Goal: Information Seeking & Learning: Learn about a topic

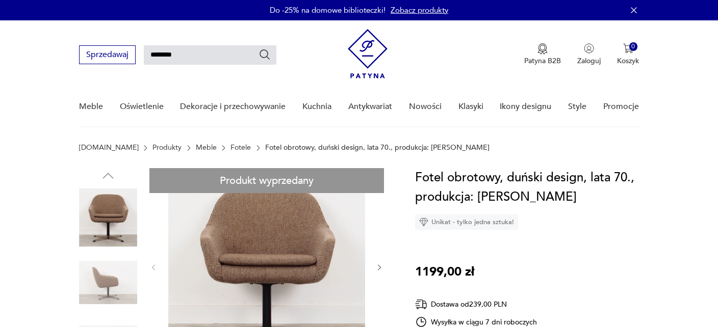
type input "********"
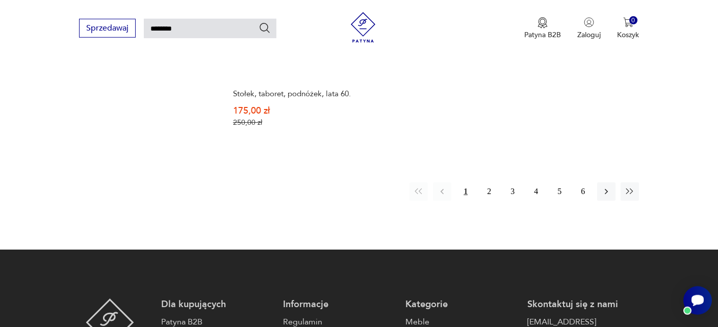
scroll to position [1436, 0]
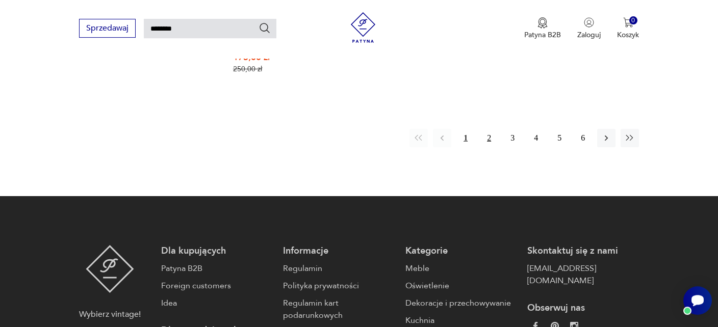
click at [487, 137] on button "2" at bounding box center [489, 138] width 18 height 18
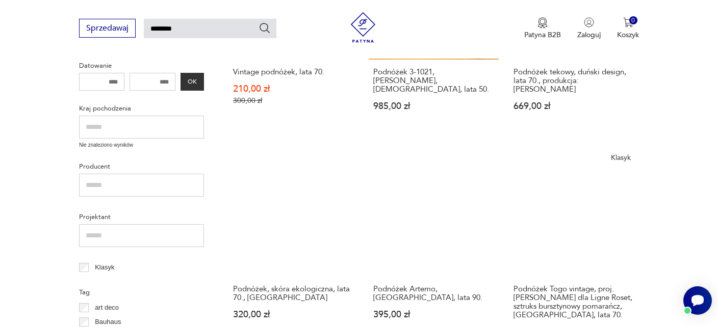
scroll to position [305, 0]
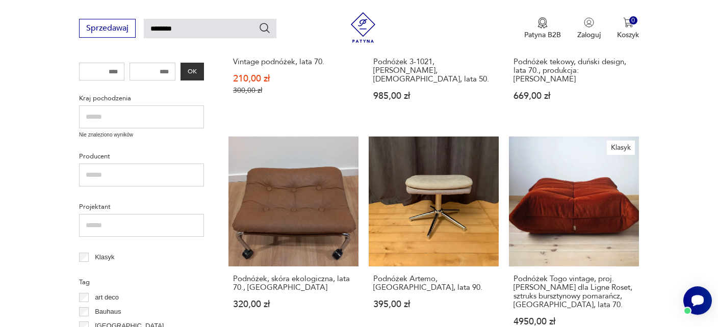
click at [110, 114] on input "text" at bounding box center [141, 117] width 125 height 23
type input "*****"
click at [195, 66] on button "OK" at bounding box center [191, 72] width 23 height 18
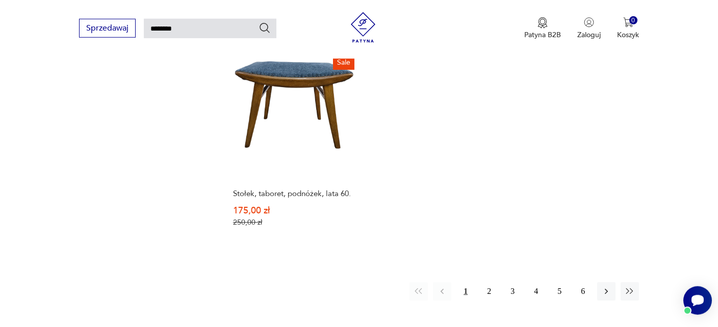
scroll to position [1436, 0]
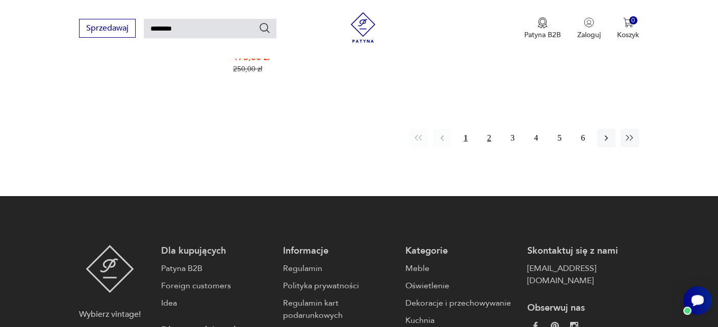
click at [489, 137] on button "2" at bounding box center [489, 138] width 18 height 18
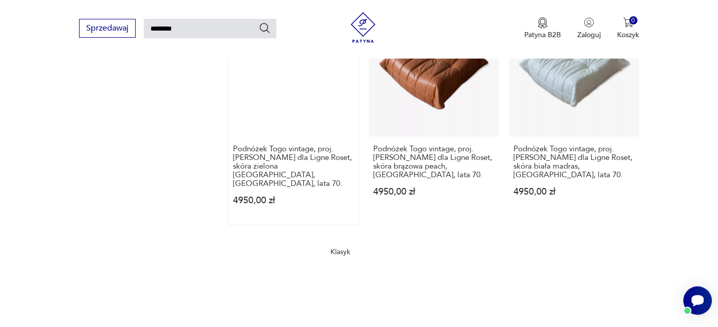
scroll to position [1274, 0]
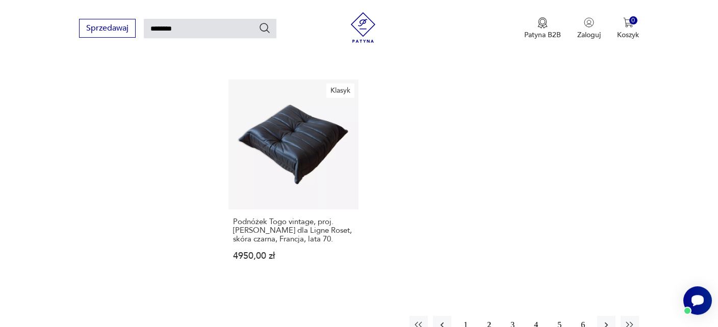
click at [513, 316] on button "3" at bounding box center [512, 325] width 18 height 18
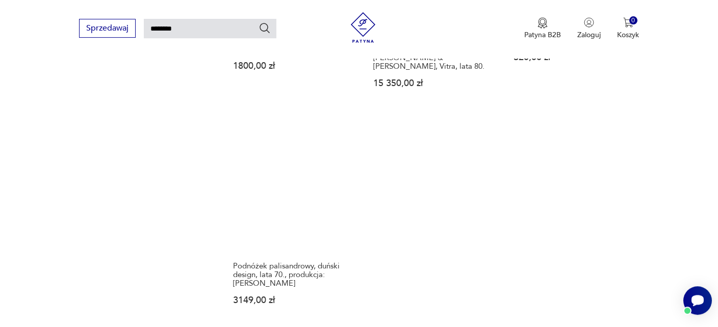
scroll to position [1328, 0]
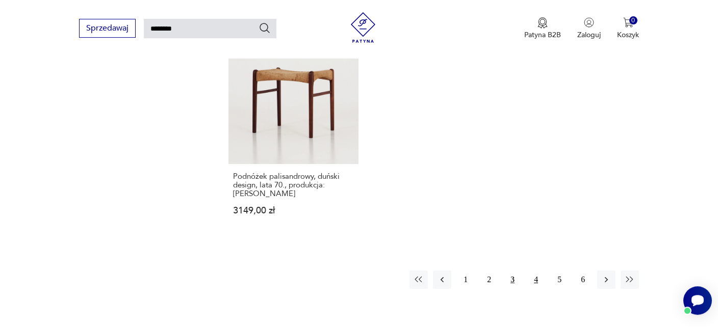
click at [537, 271] on button "4" at bounding box center [536, 280] width 18 height 18
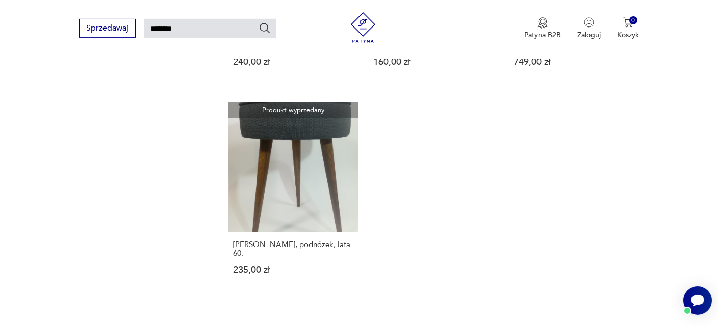
scroll to position [1220, 0]
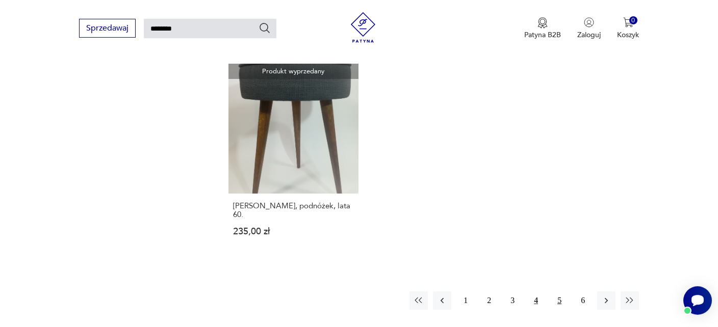
click at [560, 292] on button "5" at bounding box center [559, 301] width 18 height 18
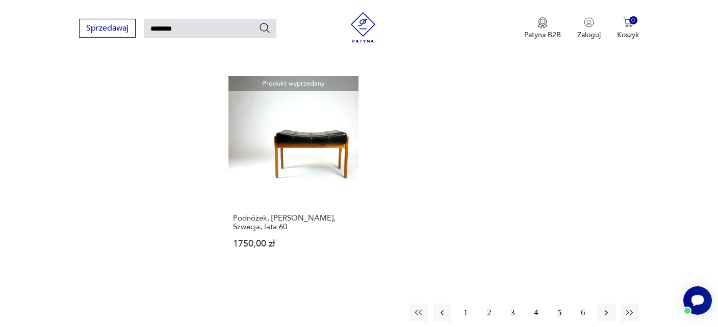
scroll to position [1220, 0]
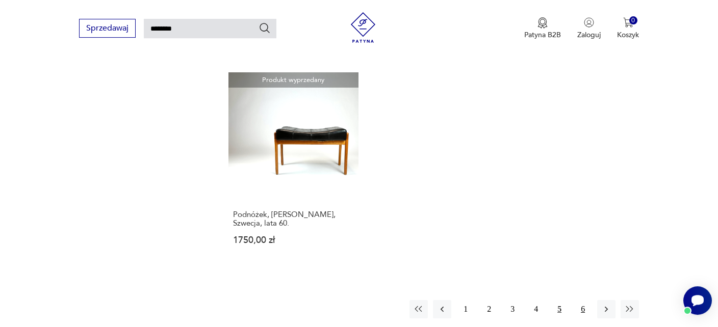
click at [587, 300] on button "6" at bounding box center [583, 309] width 18 height 18
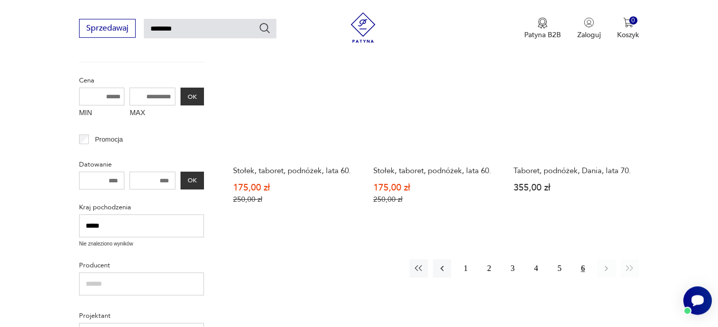
scroll to position [305, 0]
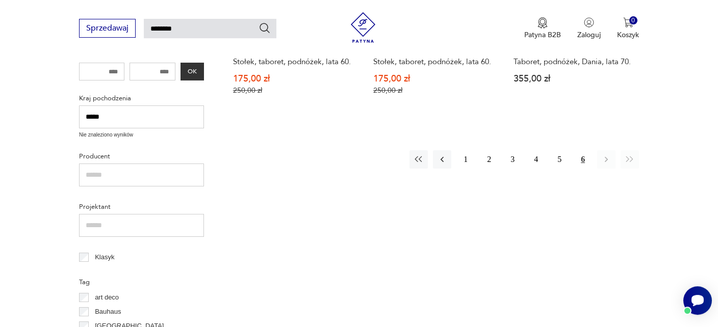
drag, startPoint x: 110, startPoint y: 114, endPoint x: 0, endPoint y: 107, distance: 110.4
click at [79, 107] on input "*****" at bounding box center [141, 117] width 125 height 23
click at [195, 67] on button "OK" at bounding box center [191, 72] width 23 height 18
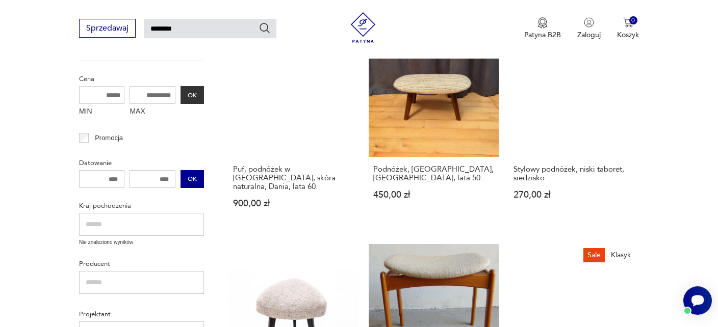
scroll to position [90, 0]
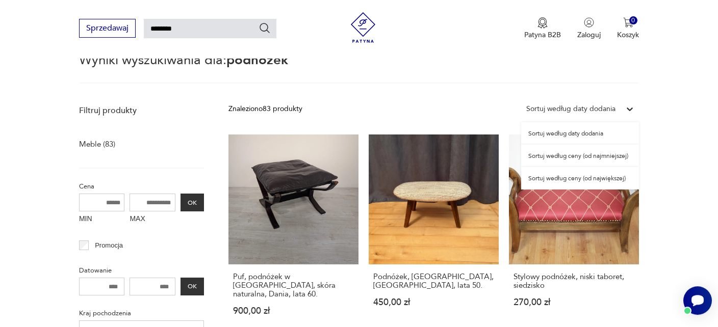
click at [630, 107] on icon at bounding box center [630, 109] width 10 height 10
click at [564, 177] on div "Sortuj według ceny (od największej)" at bounding box center [580, 178] width 118 height 22
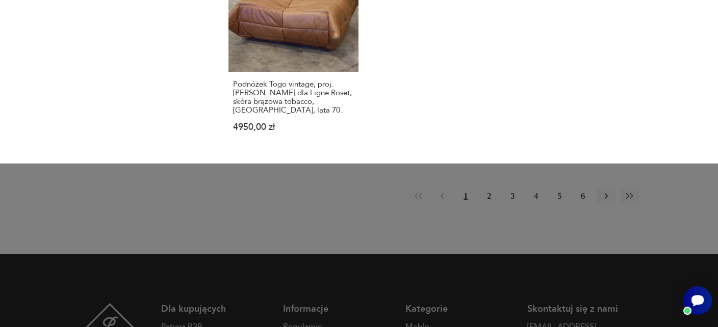
scroll to position [5, 0]
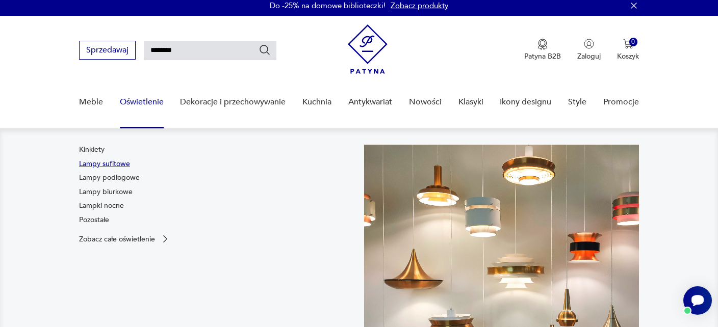
click at [110, 163] on link "Lampy sufitowe" at bounding box center [104, 164] width 51 height 10
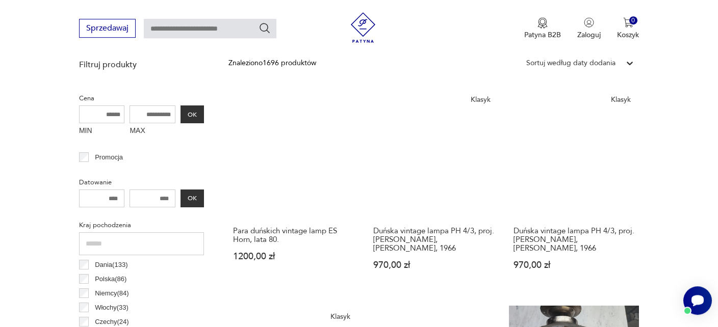
scroll to position [555, 0]
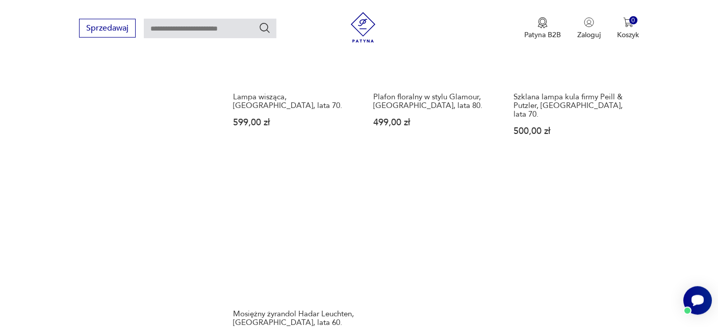
scroll to position [1424, 0]
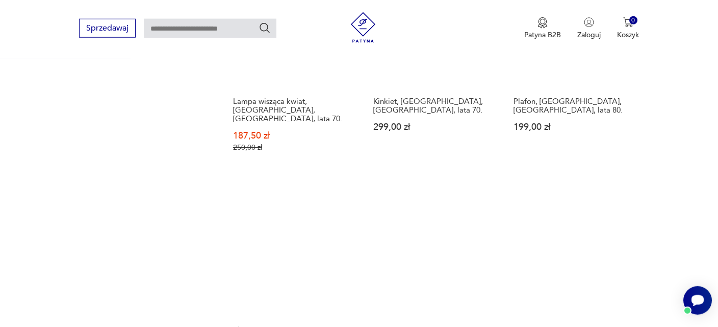
scroll to position [1478, 0]
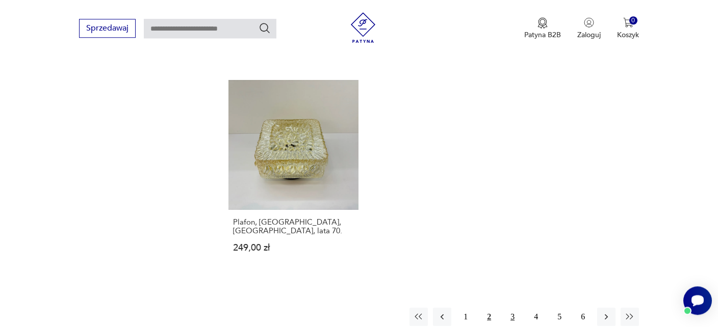
click at [513, 308] on button "3" at bounding box center [512, 317] width 18 height 18
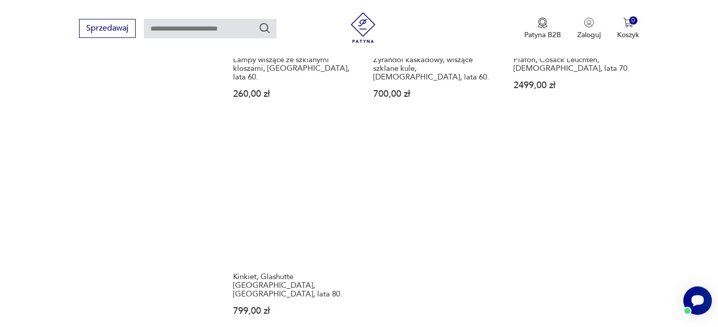
scroll to position [1478, 0]
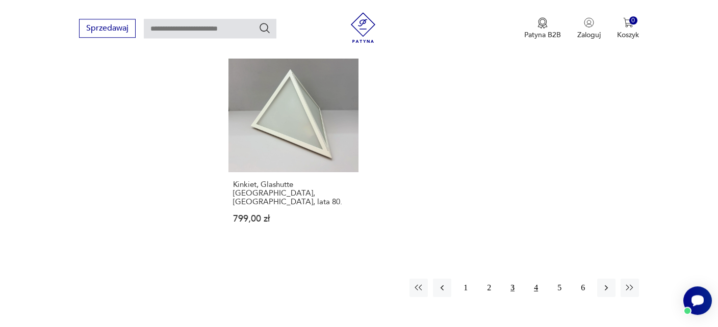
click at [539, 279] on button "4" at bounding box center [536, 288] width 18 height 18
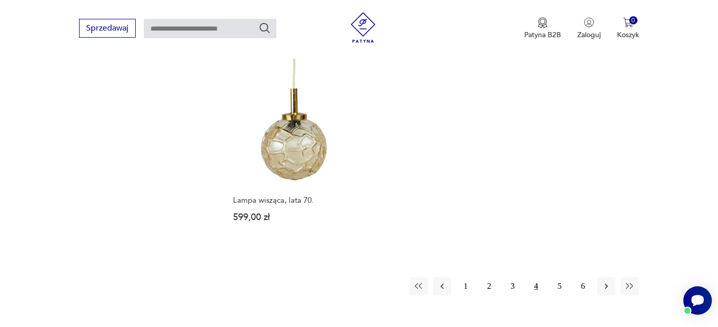
scroll to position [1531, 0]
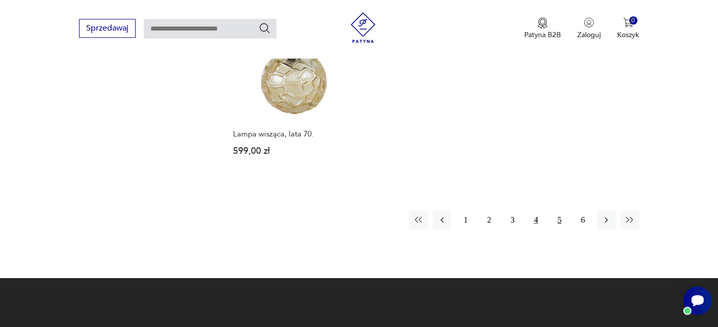
click at [560, 211] on button "5" at bounding box center [559, 220] width 18 height 18
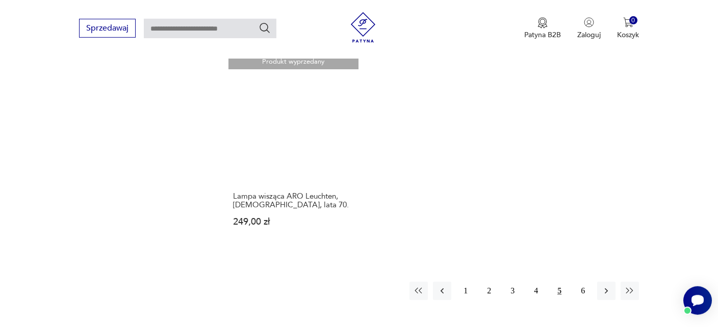
scroll to position [1531, 0]
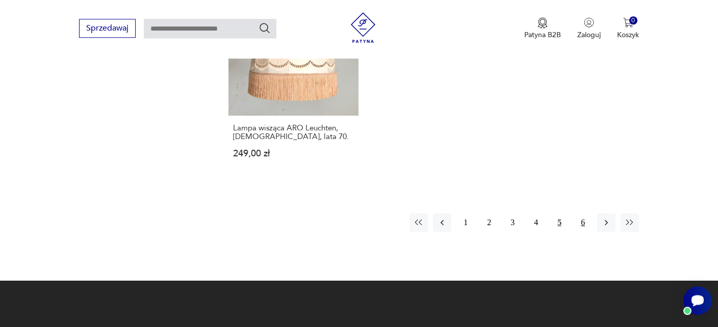
click at [582, 214] on button "6" at bounding box center [583, 223] width 18 height 18
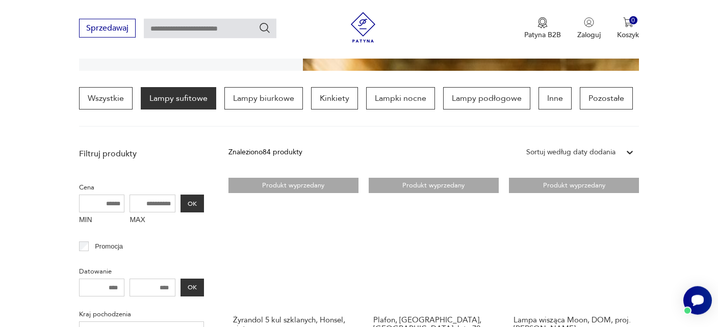
scroll to position [186, 0]
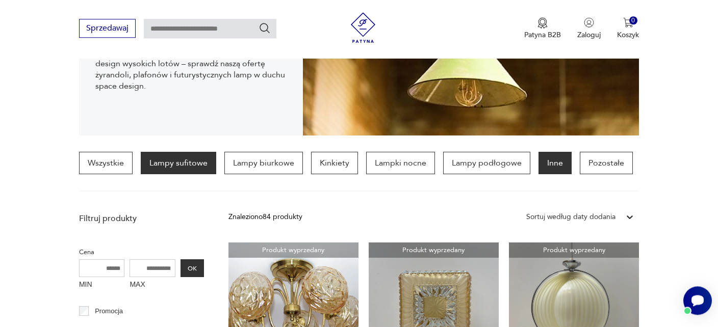
click at [548, 160] on p "Inne" at bounding box center [554, 163] width 33 height 22
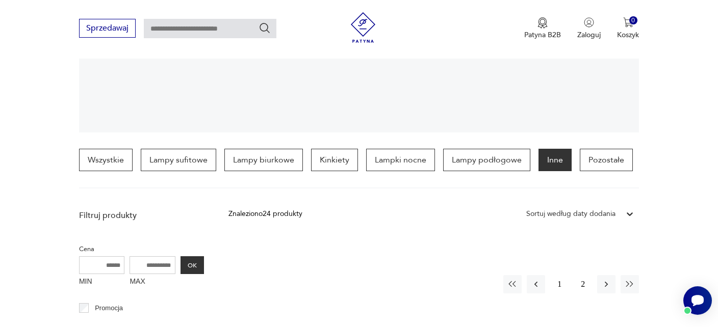
scroll to position [186, 0]
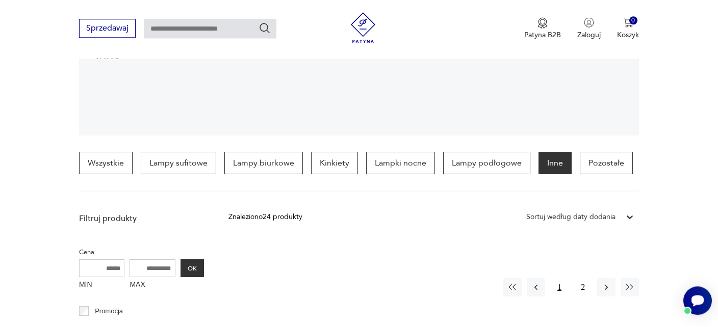
click at [563, 286] on button "1" at bounding box center [559, 287] width 18 height 18
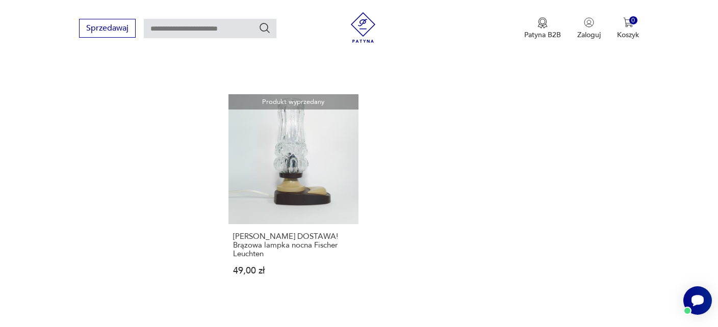
scroll to position [1424, 0]
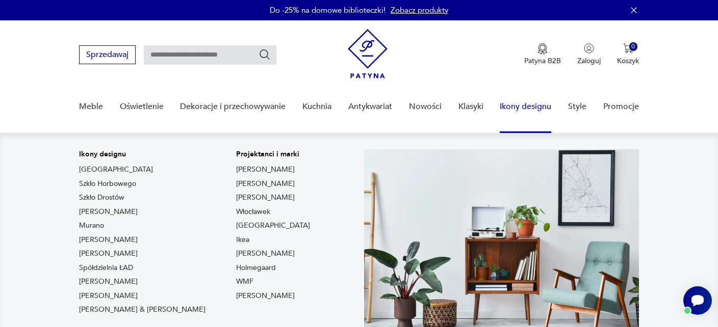
click at [521, 108] on link "Ikony designu" at bounding box center [525, 106] width 51 height 39
click at [526, 105] on link "Ikony designu" at bounding box center [525, 106] width 51 height 39
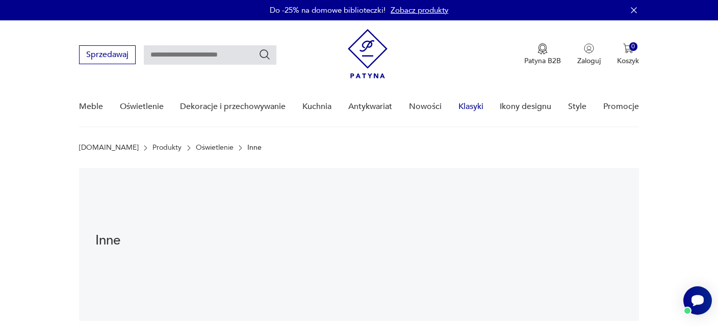
click at [469, 106] on link "Klasyki" at bounding box center [470, 106] width 25 height 39
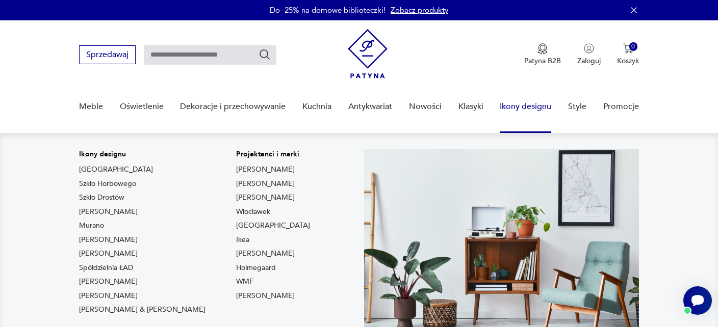
click at [522, 106] on link "Ikony designu" at bounding box center [525, 106] width 51 height 39
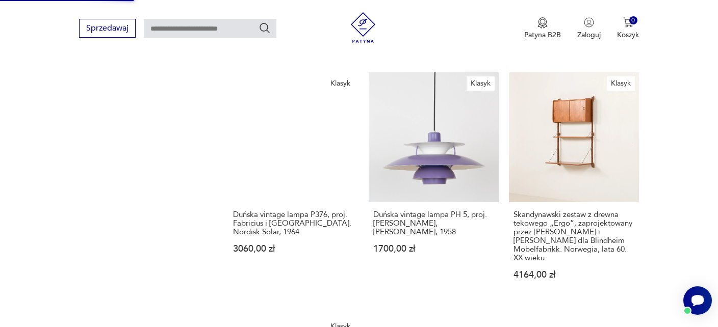
scroll to position [1292, 0]
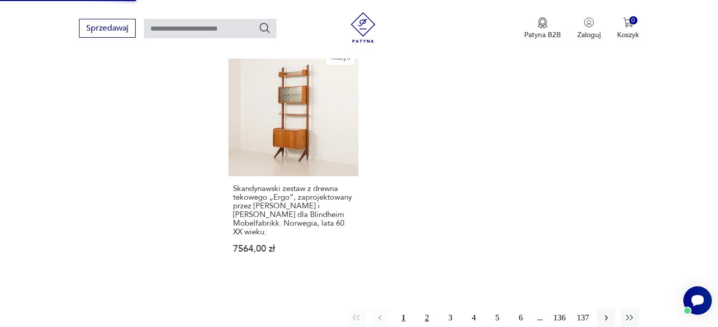
click at [430, 316] on button "2" at bounding box center [427, 318] width 18 height 18
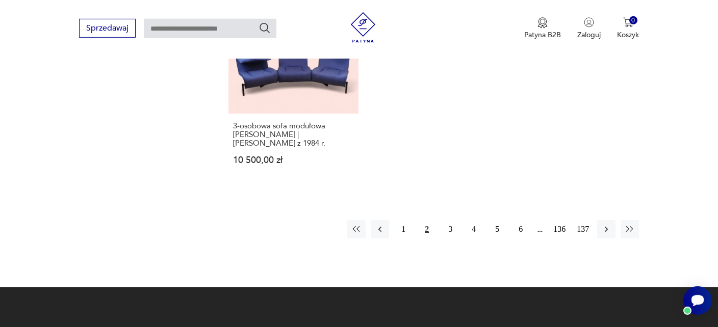
scroll to position [1384, 0]
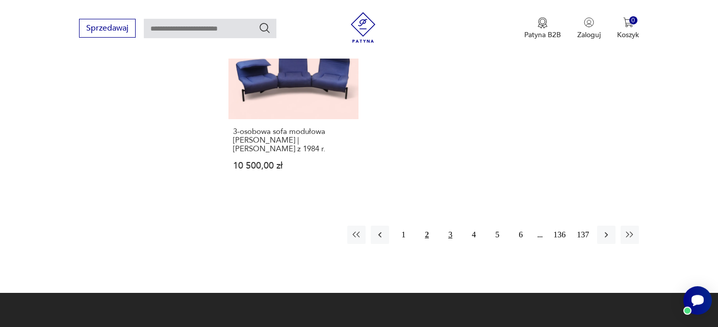
click at [451, 226] on button "3" at bounding box center [450, 235] width 18 height 18
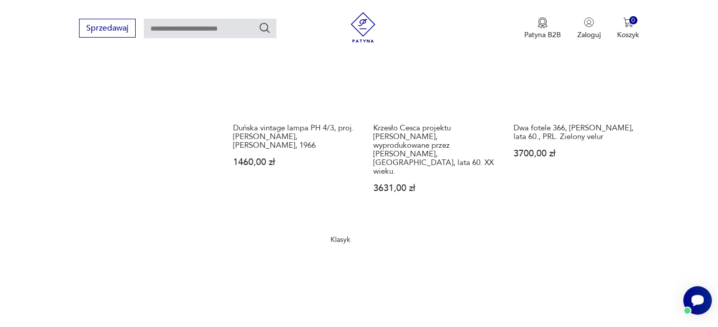
scroll to position [1223, 0]
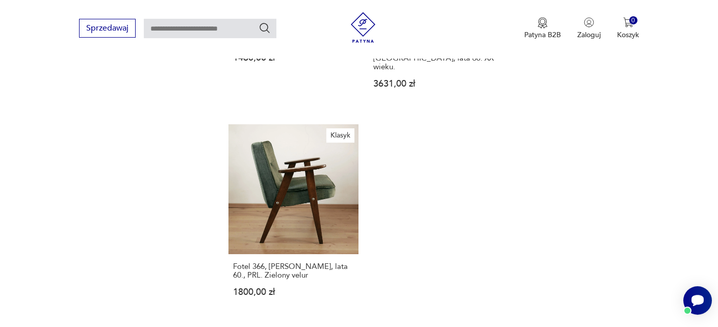
click at [180, 27] on input "text" at bounding box center [210, 28] width 133 height 19
type input "*****"
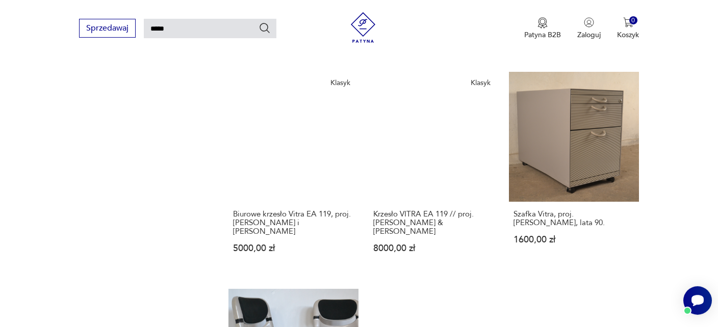
scroll to position [1274, 0]
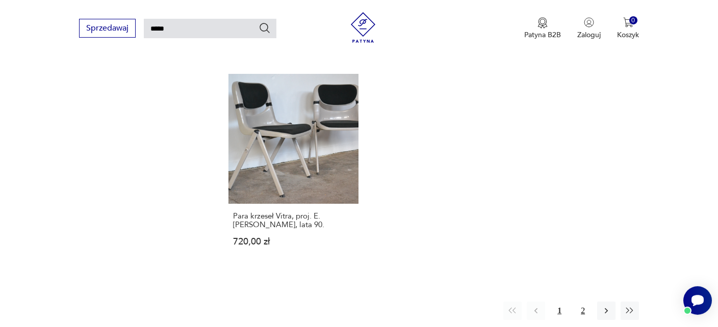
click at [584, 302] on button "2" at bounding box center [583, 311] width 18 height 18
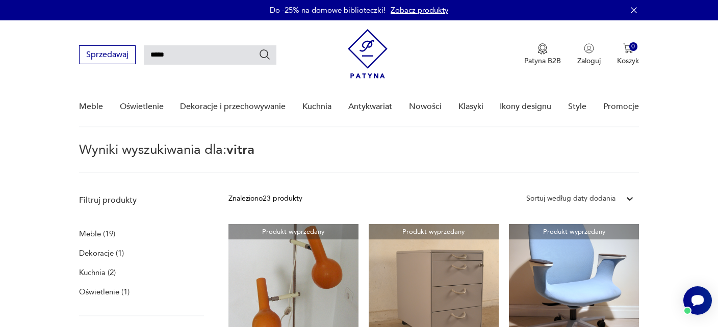
drag, startPoint x: 178, startPoint y: 54, endPoint x: 18, endPoint y: 76, distance: 162.1
click at [144, 65] on input "*****" at bounding box center [210, 54] width 133 height 19
type input "****"
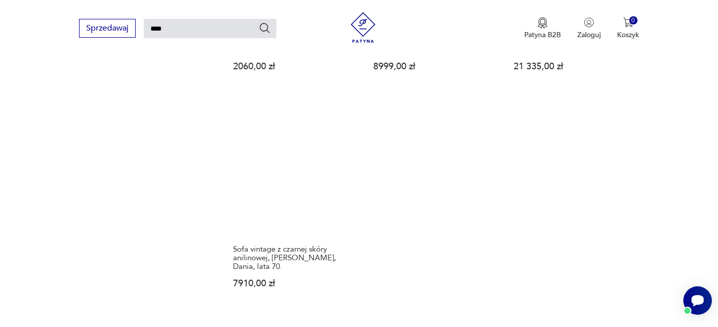
scroll to position [1274, 0]
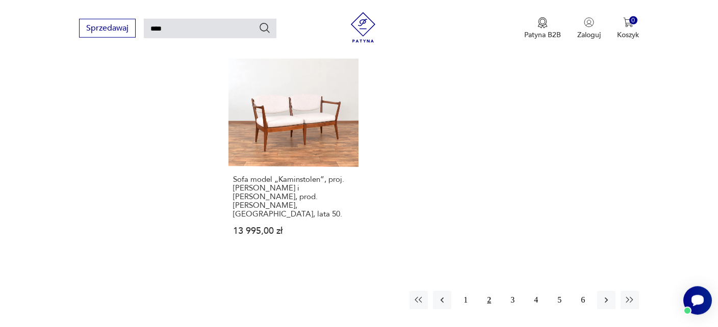
scroll to position [1328, 0]
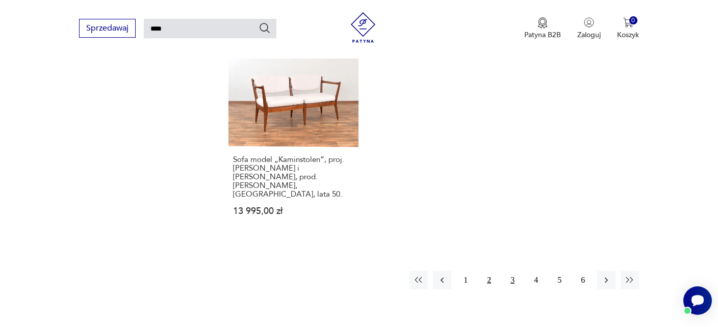
click at [511, 271] on button "3" at bounding box center [512, 280] width 18 height 18
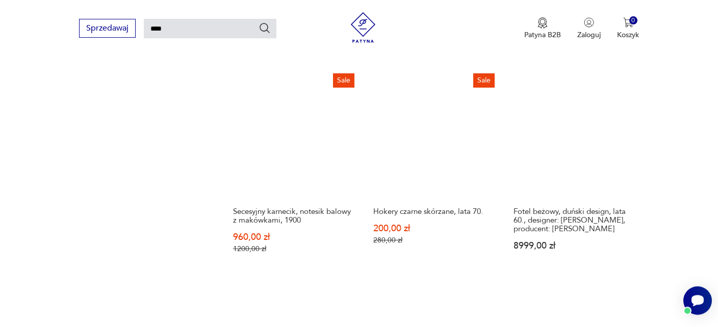
scroll to position [1274, 0]
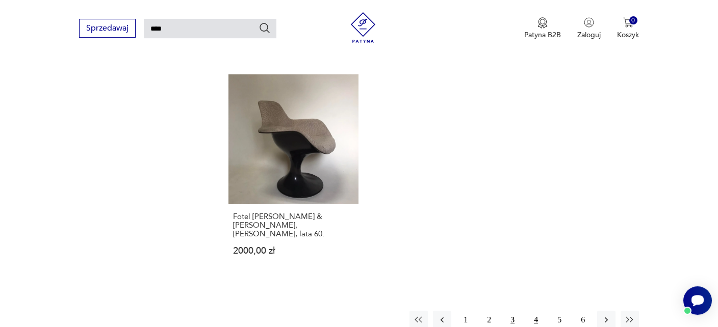
click at [537, 311] on button "4" at bounding box center [536, 320] width 18 height 18
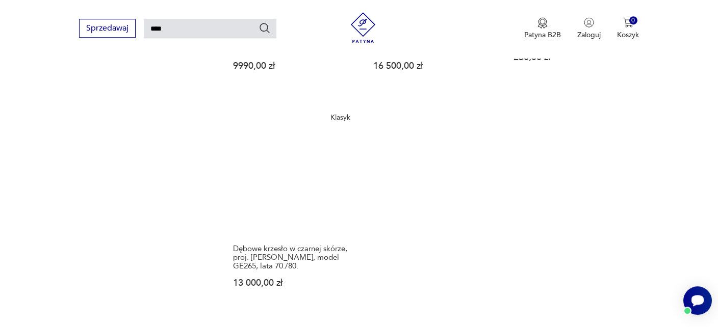
scroll to position [1328, 0]
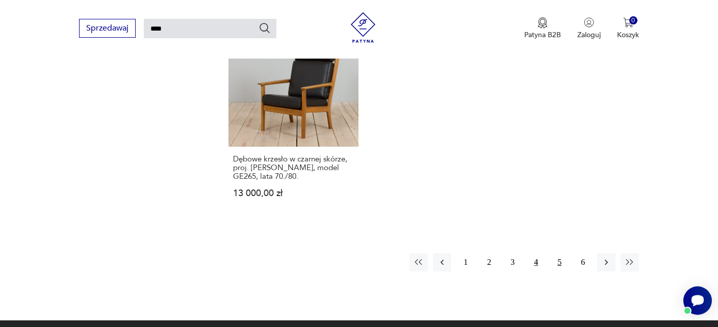
click at [560, 253] on button "5" at bounding box center [559, 262] width 18 height 18
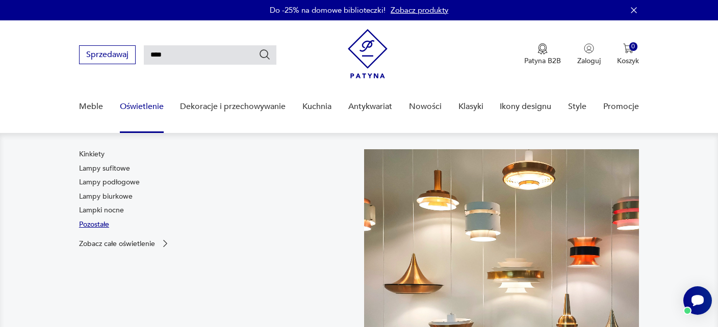
click at [97, 223] on link "Pozostałe" at bounding box center [94, 225] width 30 height 10
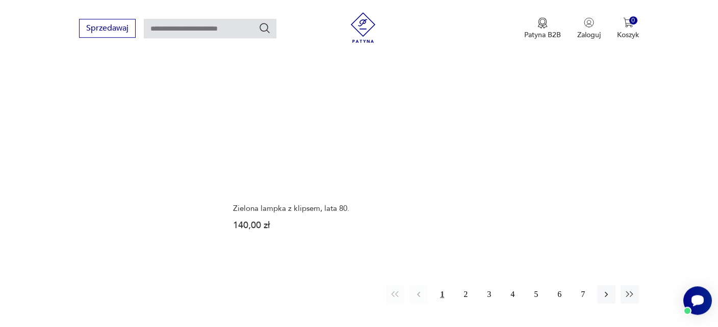
scroll to position [1416, 0]
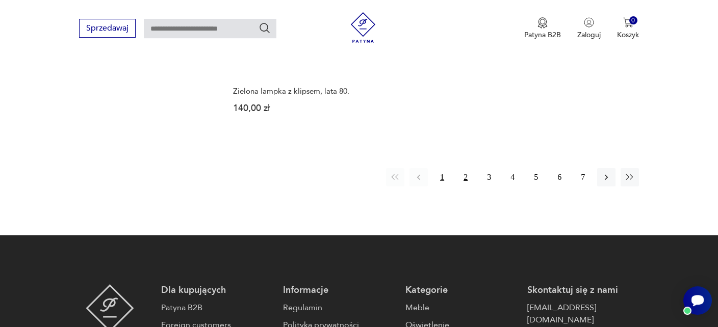
click at [464, 168] on button "2" at bounding box center [465, 177] width 18 height 18
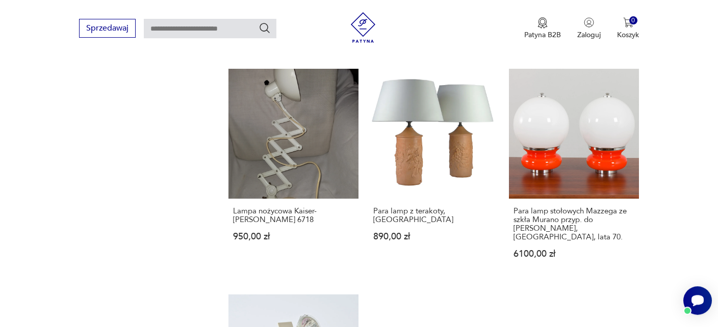
scroll to position [1255, 0]
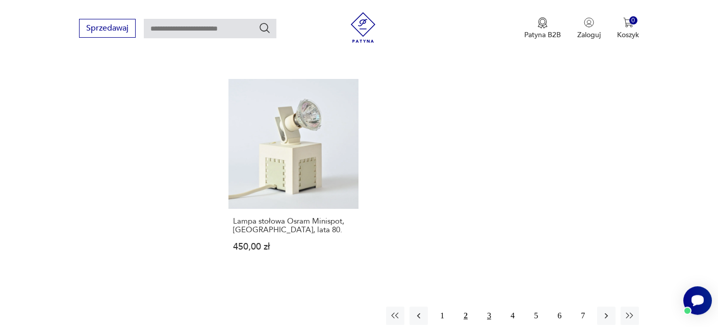
click at [488, 307] on button "3" at bounding box center [489, 316] width 18 height 18
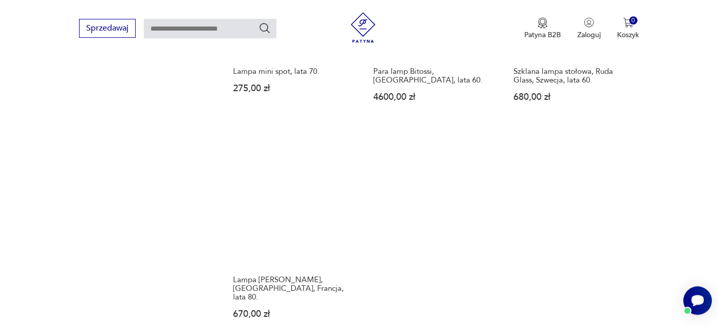
scroll to position [1255, 0]
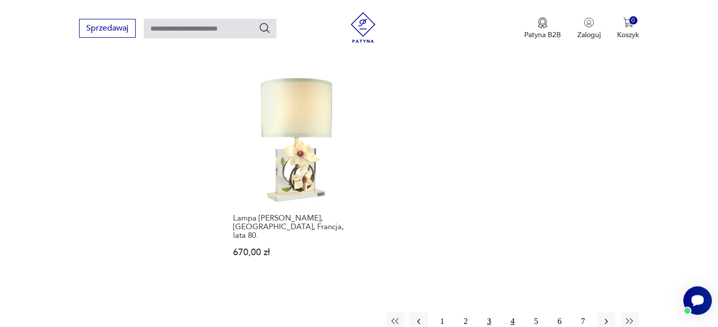
click at [514, 313] on button "4" at bounding box center [512, 322] width 18 height 18
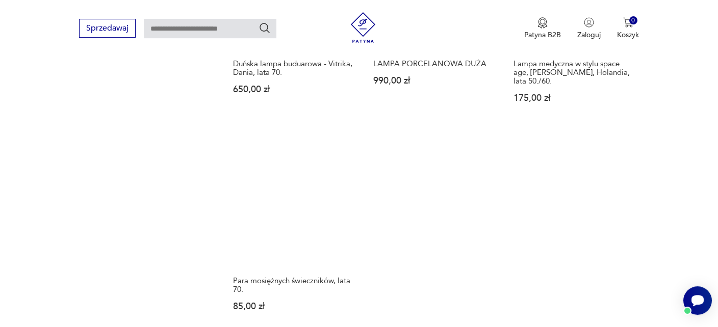
scroll to position [1362, 0]
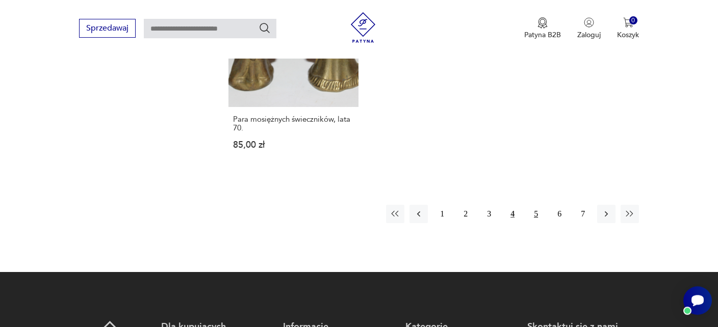
click at [536, 205] on button "5" at bounding box center [536, 214] width 18 height 18
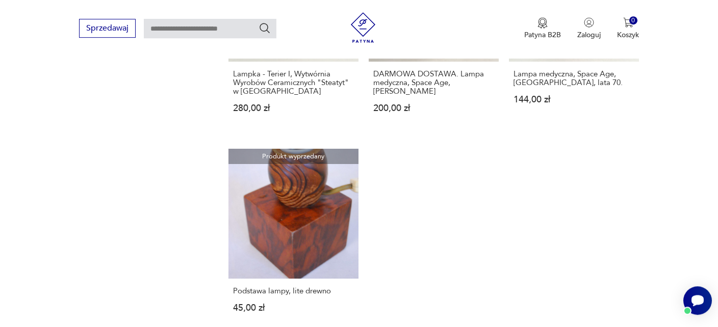
scroll to position [1308, 0]
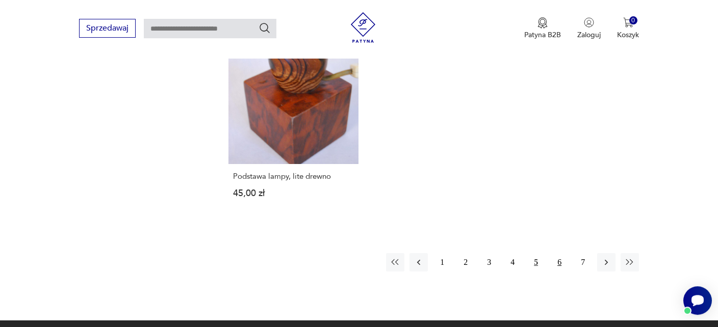
click at [561, 253] on button "6" at bounding box center [559, 262] width 18 height 18
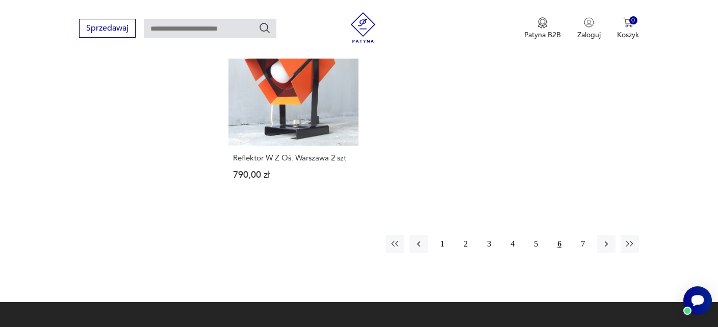
scroll to position [1308, 0]
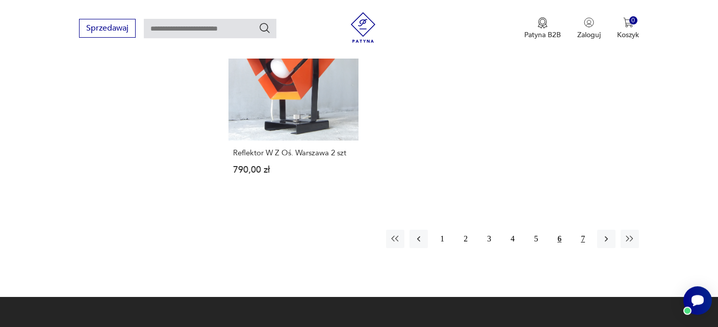
click at [584, 230] on button "7" at bounding box center [583, 239] width 18 height 18
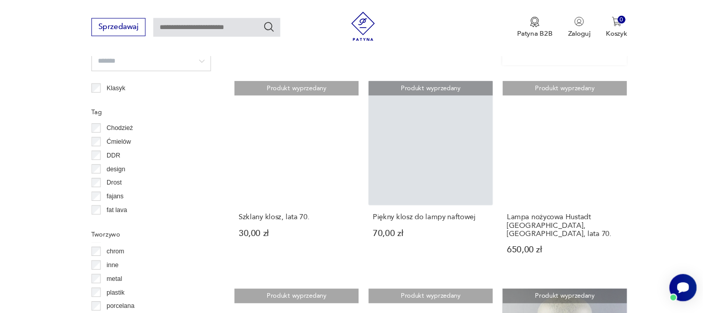
scroll to position [878, 0]
